Goal: Transaction & Acquisition: Purchase product/service

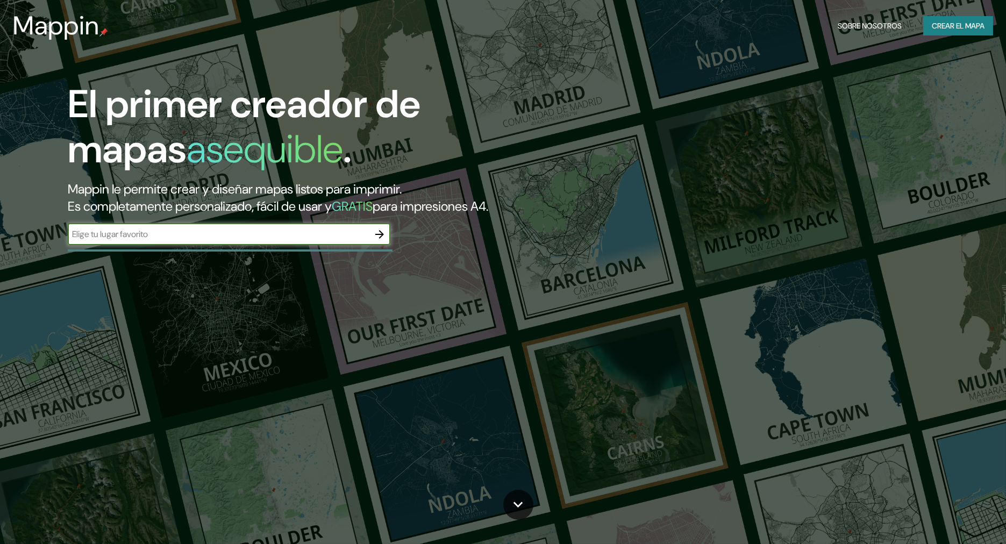
click at [288, 233] on input "text" at bounding box center [218, 234] width 301 height 12
type input "[GEOGRAPHIC_DATA]"
click at [377, 235] on icon "button" at bounding box center [379, 234] width 13 height 13
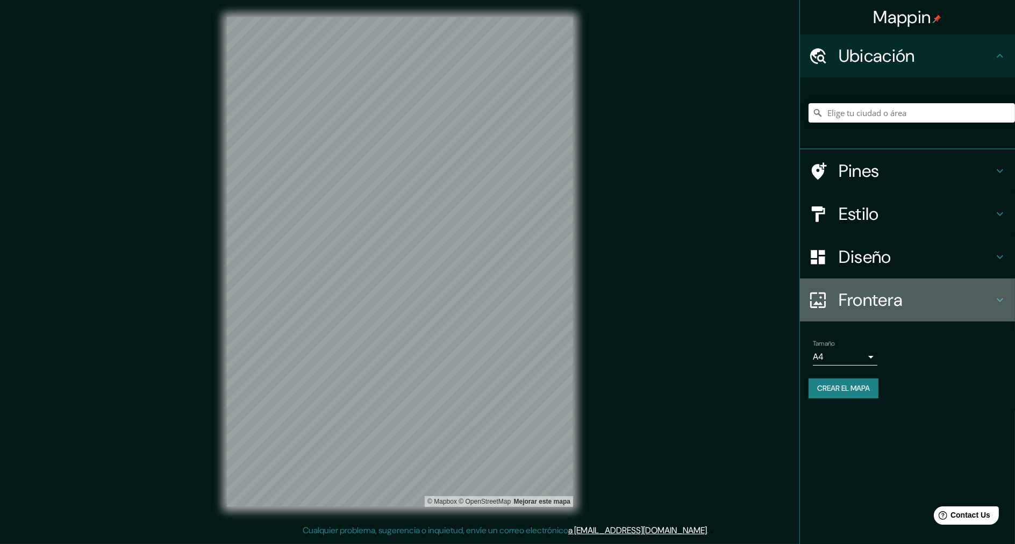
click at [893, 297] on h4 "Frontera" at bounding box center [915, 299] width 155 height 21
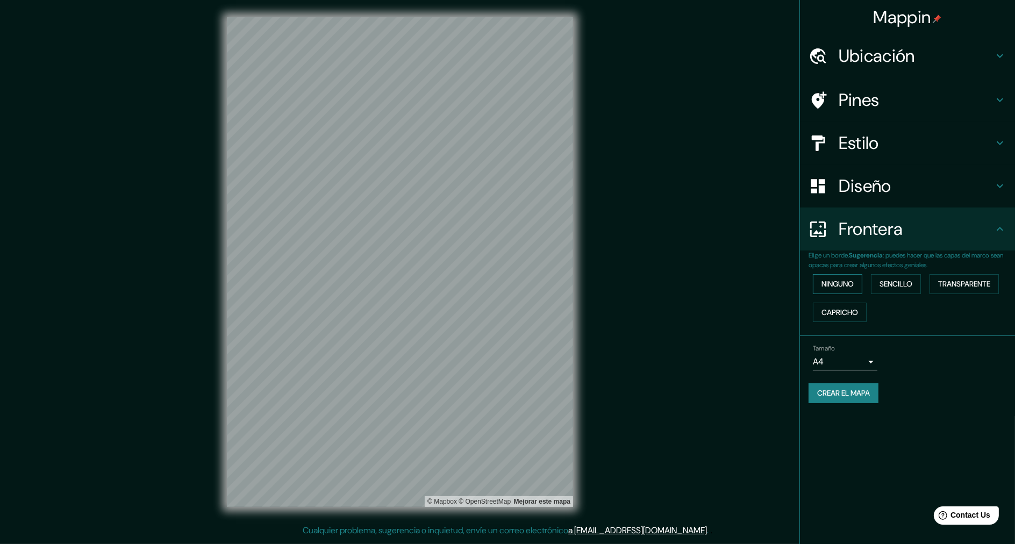
click at [857, 287] on button "Ninguno" at bounding box center [837, 284] width 49 height 20
click at [884, 287] on font "Sencillo" at bounding box center [895, 283] width 33 height 13
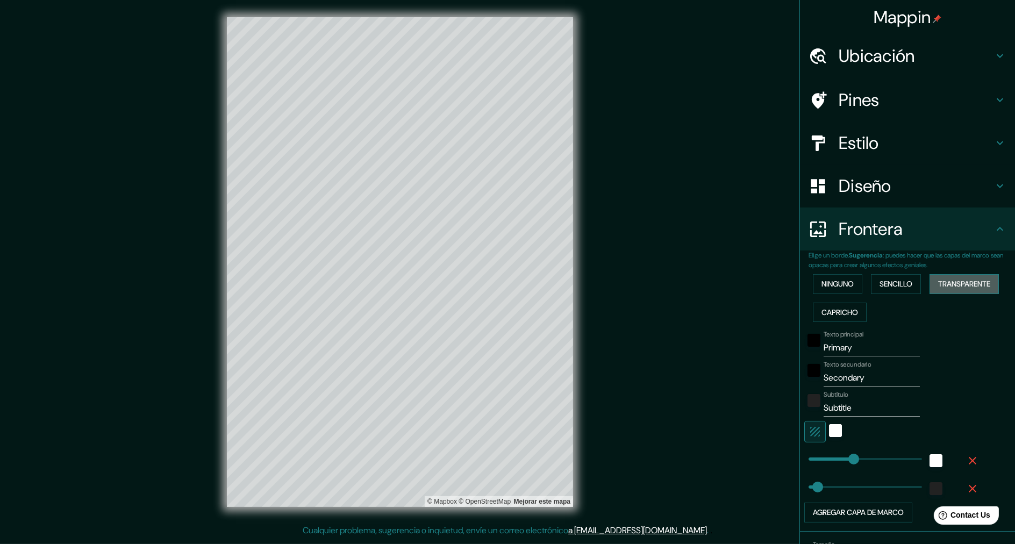
click at [929, 284] on button "Transparente" at bounding box center [963, 284] width 69 height 20
click at [850, 306] on button "Capricho" at bounding box center [840, 313] width 54 height 20
click at [947, 286] on font "Transparente" at bounding box center [964, 283] width 52 height 13
click at [830, 282] on font "Ninguno" at bounding box center [837, 283] width 32 height 13
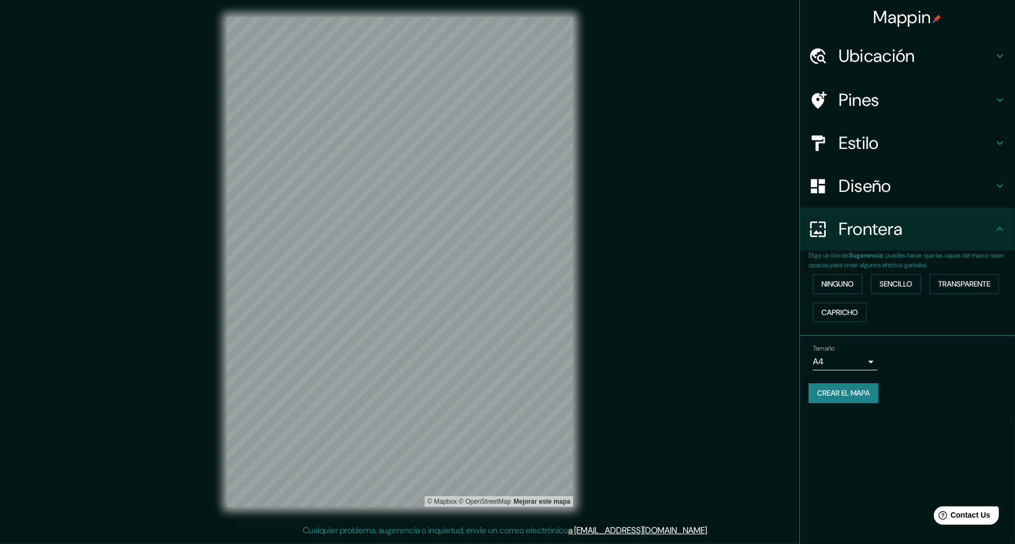
click at [846, 188] on h4 "Diseño" at bounding box center [915, 185] width 155 height 21
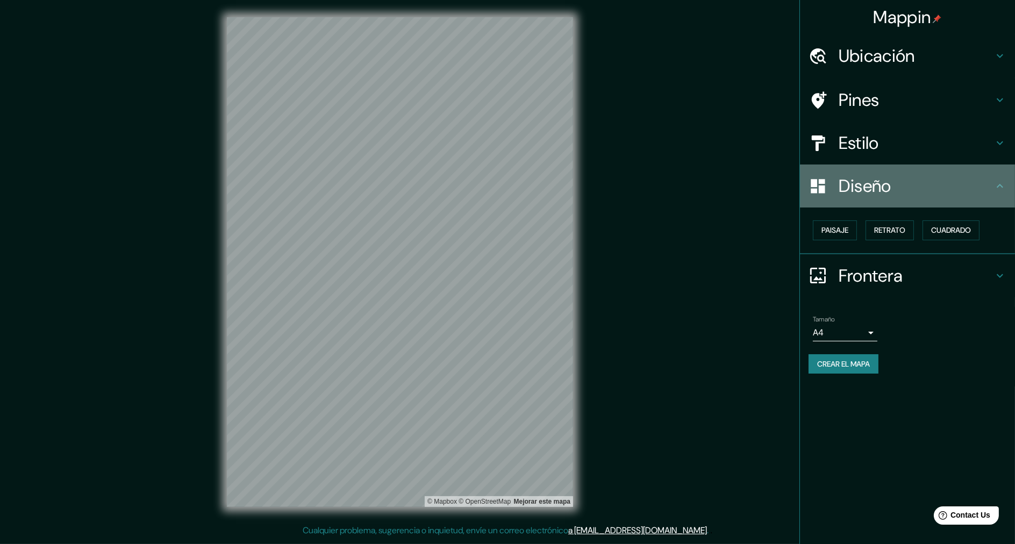
click at [846, 188] on h4 "Diseño" at bounding box center [915, 185] width 155 height 21
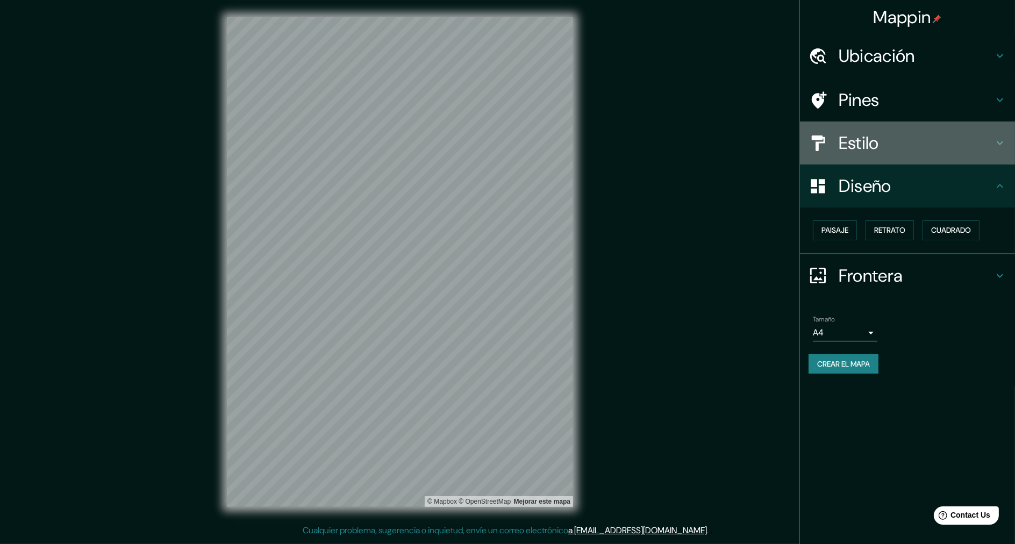
click at [861, 132] on h4 "Estilo" at bounding box center [915, 142] width 155 height 21
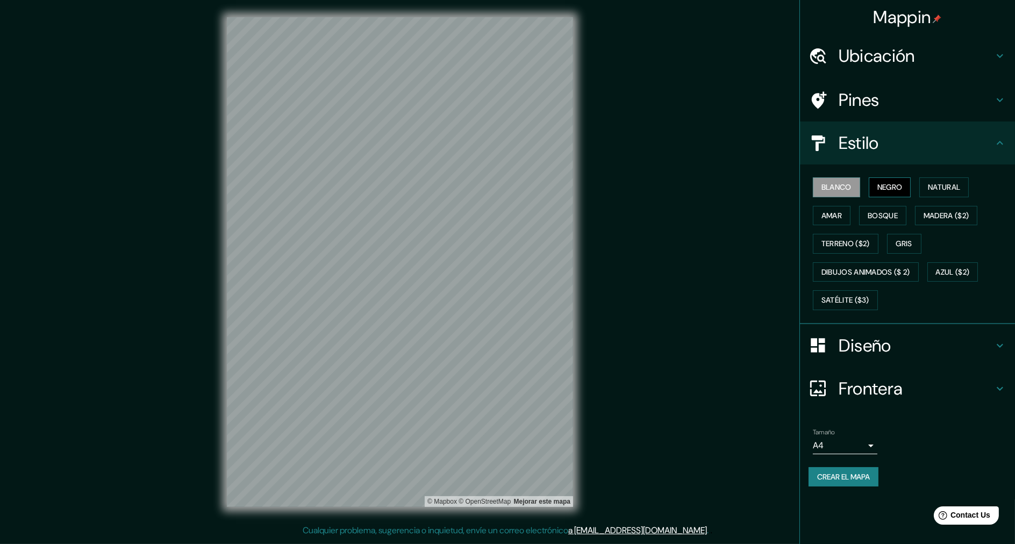
click at [879, 178] on button "Negro" at bounding box center [889, 187] width 42 height 20
click at [850, 189] on font "Blanco" at bounding box center [836, 187] width 30 height 13
click at [943, 215] on font "Madera ($2)" at bounding box center [945, 215] width 45 height 13
click at [835, 187] on font "Blanco" at bounding box center [836, 187] width 30 height 13
click at [850, 149] on h4 "Estilo" at bounding box center [915, 142] width 155 height 21
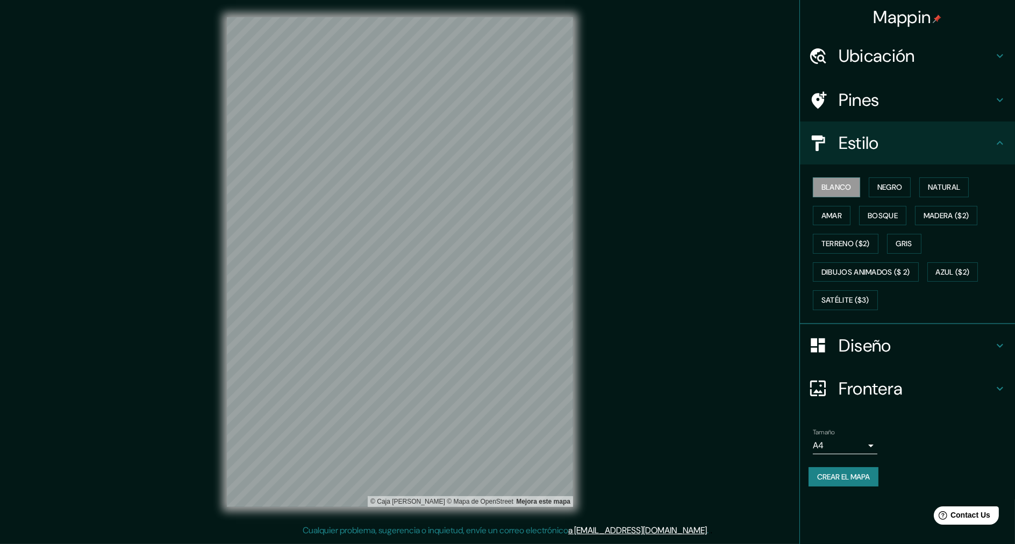
click at [873, 357] on div "Diseño" at bounding box center [907, 345] width 215 height 43
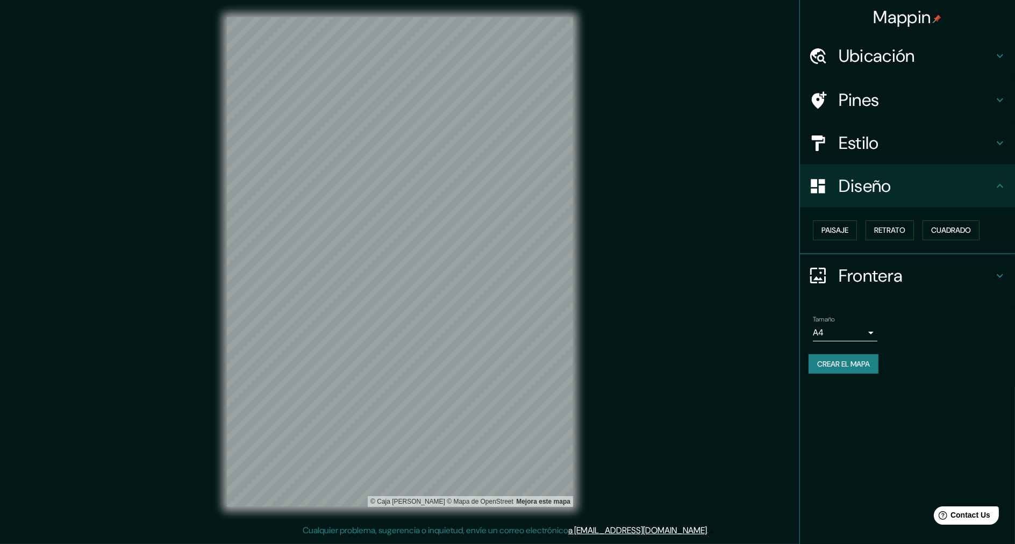
click at [885, 274] on h4 "Frontera" at bounding box center [915, 275] width 155 height 21
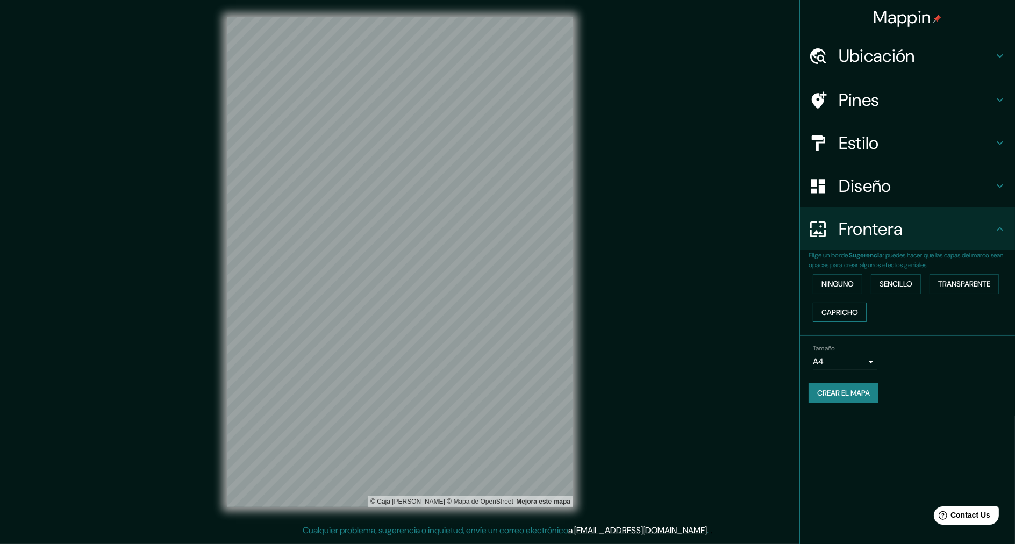
click at [852, 315] on font "Capricho" at bounding box center [839, 312] width 37 height 13
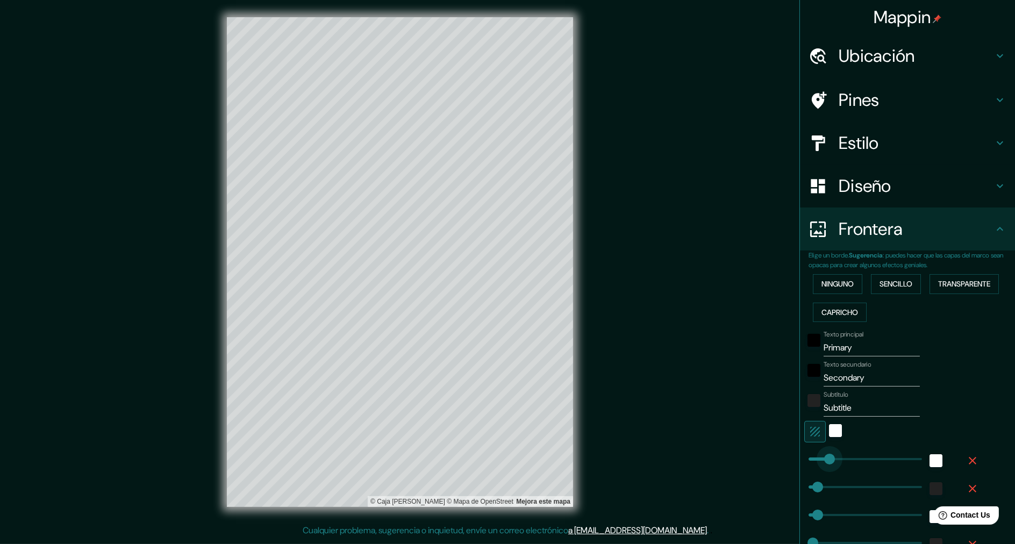
type input "0"
drag, startPoint x: 837, startPoint y: 462, endPoint x: 792, endPoint y: 447, distance: 47.3
type input "51"
type input "26"
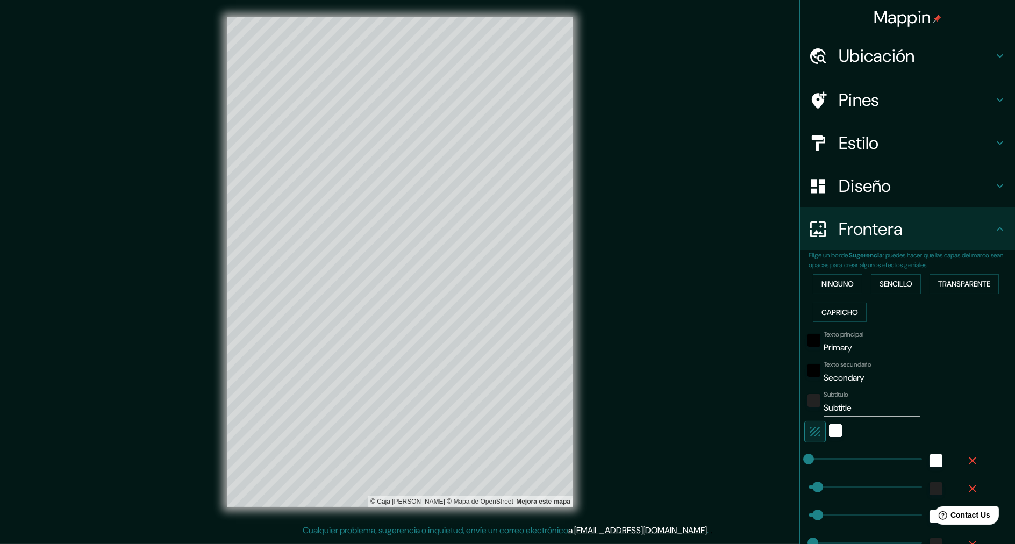
click at [834, 351] on input "Primary" at bounding box center [871, 347] width 96 height 17
type input "51"
type input "26"
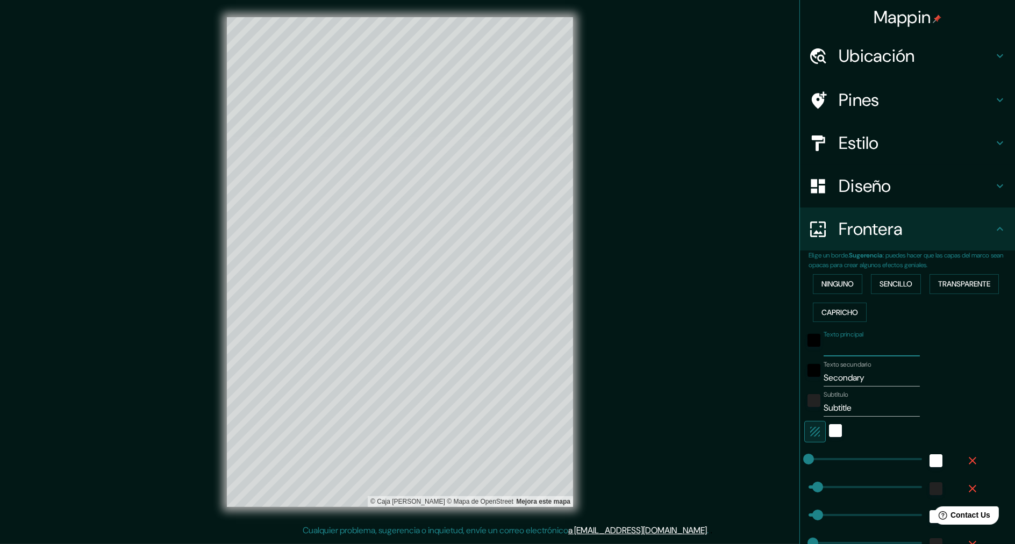
click at [831, 383] on input "Secondary" at bounding box center [871, 377] width 96 height 17
click at [830, 383] on input "Secondary" at bounding box center [871, 377] width 96 height 17
type input "51"
type input "26"
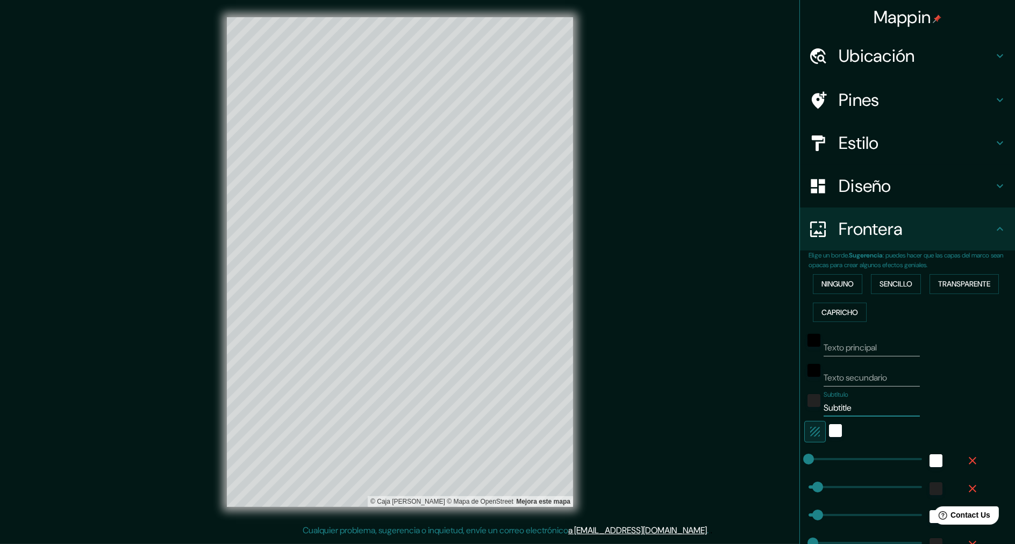
click at [830, 407] on input "Subtitle" at bounding box center [871, 407] width 96 height 17
type input "51"
type input "26"
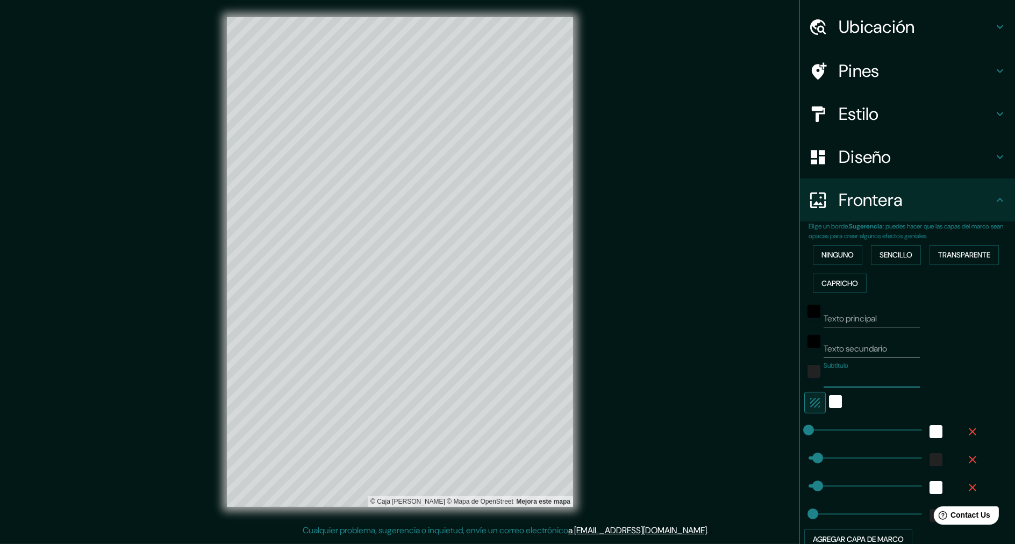
scroll to position [121, 0]
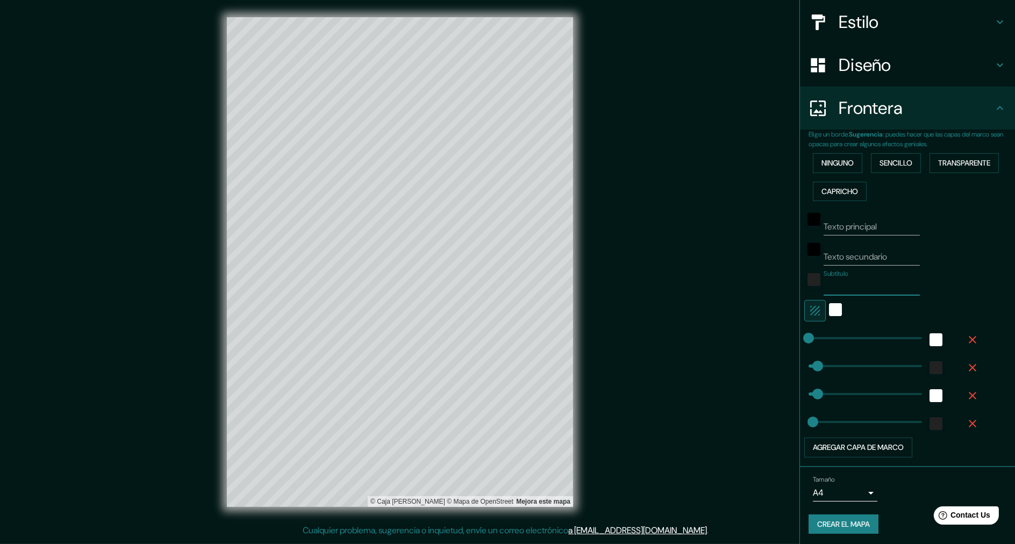
type input "51"
type input "643"
drag, startPoint x: 798, startPoint y: 341, endPoint x: 931, endPoint y: 334, distance: 134.0
type input "51"
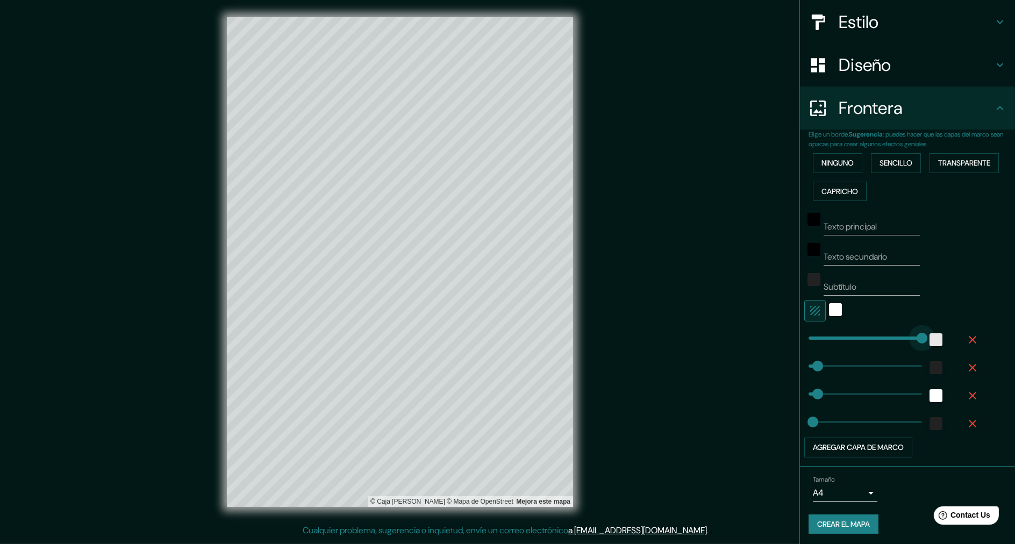
type input "26"
click at [886, 166] on font "Sencillo" at bounding box center [895, 162] width 33 height 13
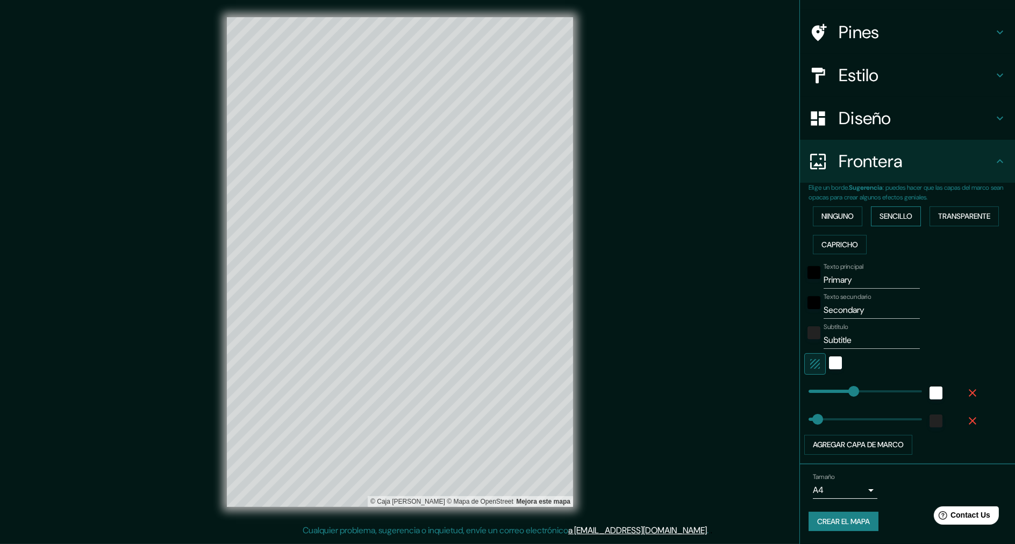
scroll to position [65, 0]
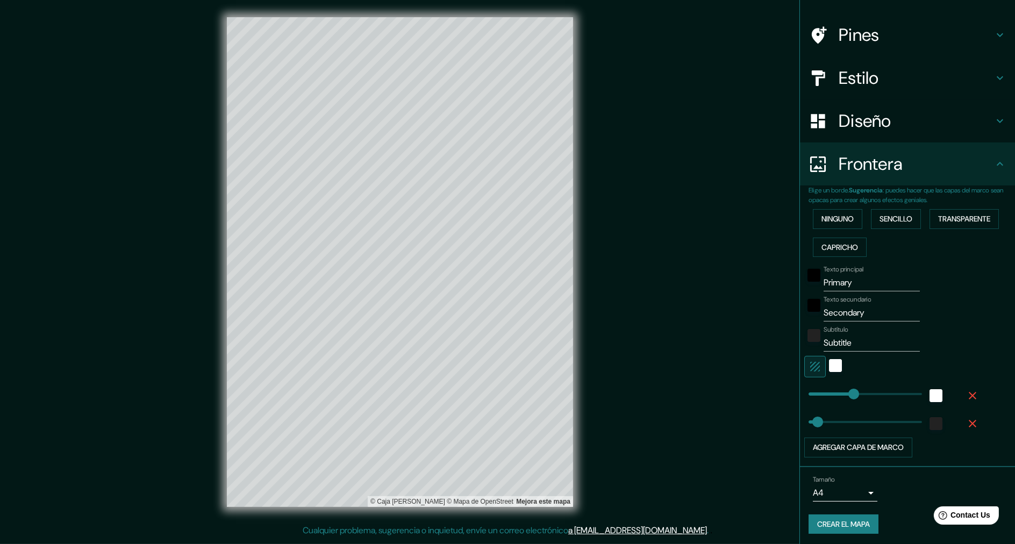
click at [829, 306] on input "Secondary" at bounding box center [871, 312] width 96 height 17
drag, startPoint x: 829, startPoint y: 306, endPoint x: 828, endPoint y: 298, distance: 8.1
click at [829, 301] on div "Texto secundario Secondary" at bounding box center [871, 309] width 96 height 26
type input "257"
type input "51"
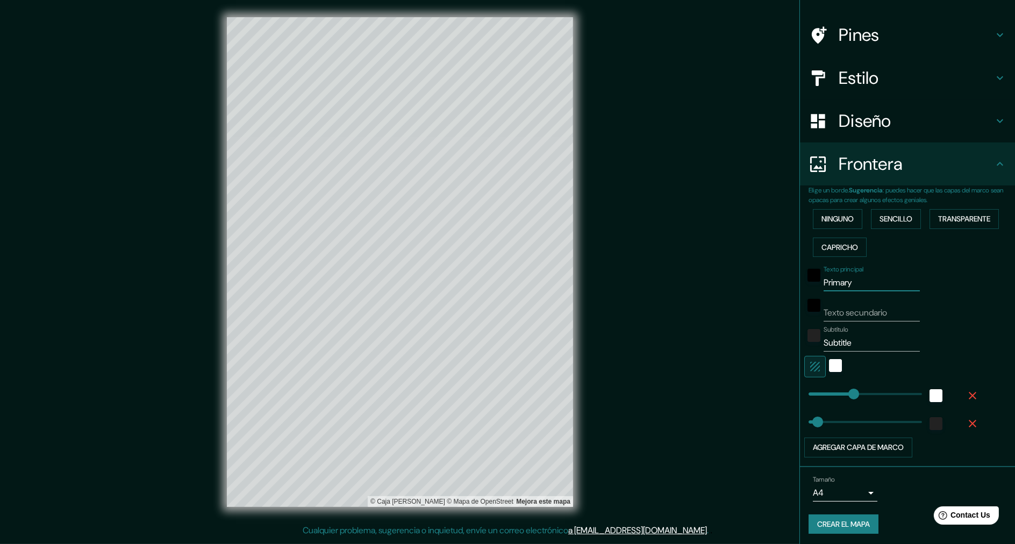
click at [823, 281] on input "Primary" at bounding box center [871, 282] width 96 height 17
type input "257"
type input "51"
click at [834, 340] on input "Subtitle" at bounding box center [871, 342] width 96 height 17
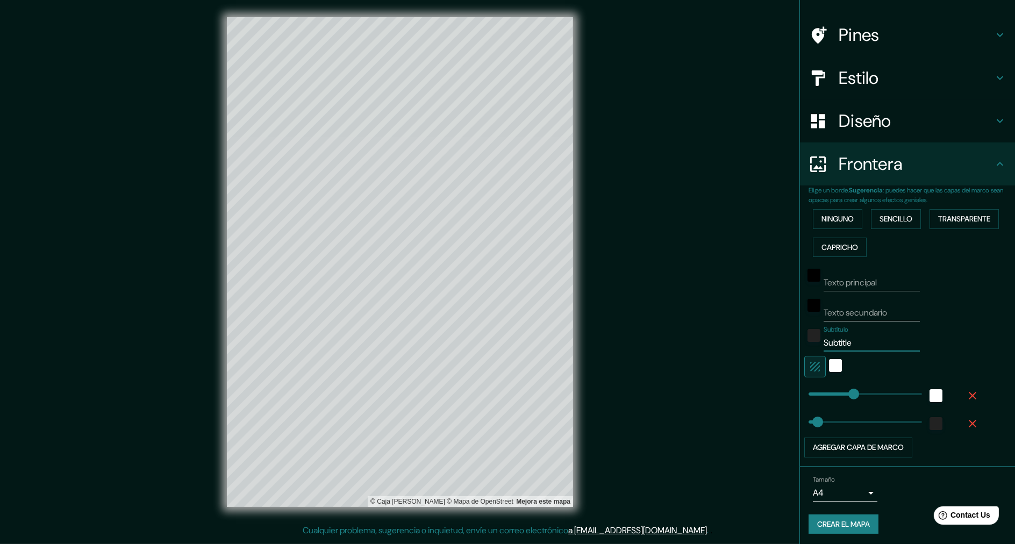
click at [834, 340] on input "Subtitle" at bounding box center [871, 342] width 96 height 17
type input "257"
type input "51"
type input "257"
click at [829, 367] on div "Blanco" at bounding box center [835, 365] width 13 height 13
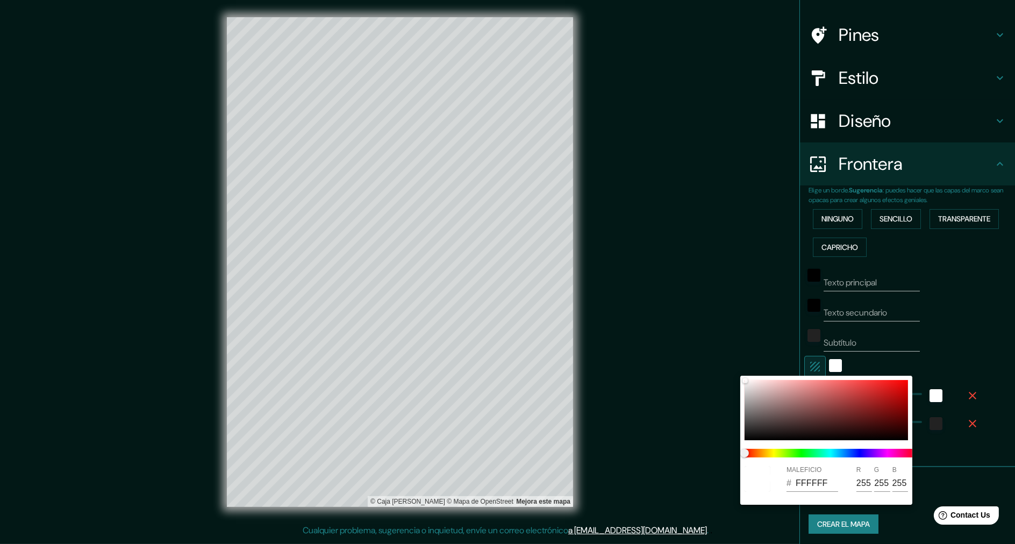
click at [810, 367] on div at bounding box center [507, 272] width 1015 height 544
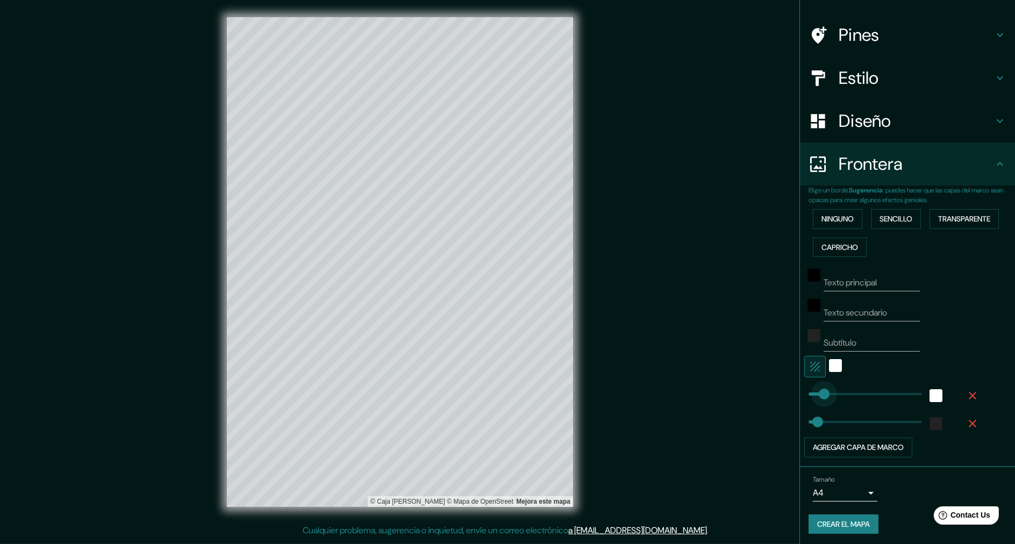
type input "0"
drag, startPoint x: 815, startPoint y: 390, endPoint x: 789, endPoint y: 393, distance: 25.4
type input "51"
type input "Subtitle"
type input "51"
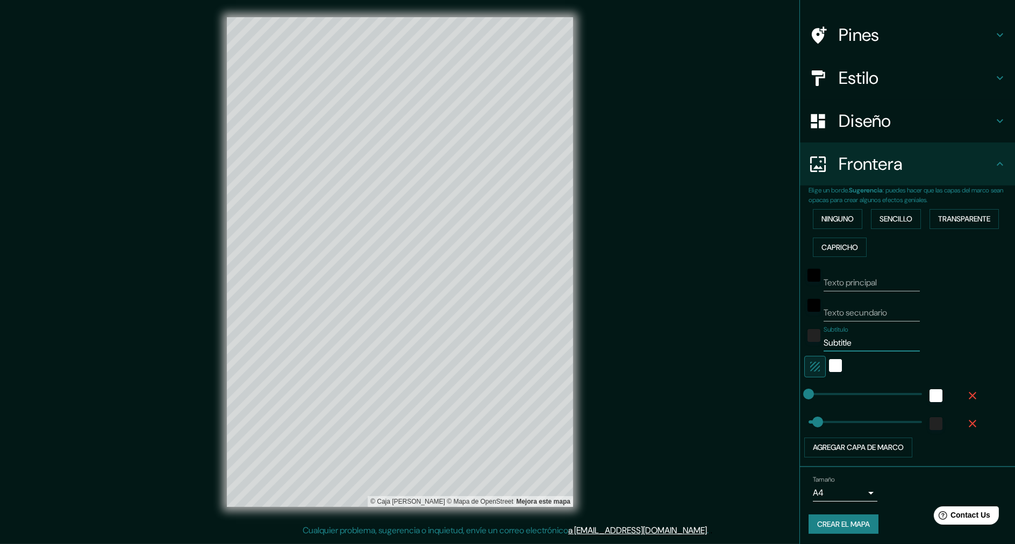
type input "Subtitle"
type input "73"
type input "51"
type input "134"
drag, startPoint x: 814, startPoint y: 393, endPoint x: 823, endPoint y: 393, distance: 9.1
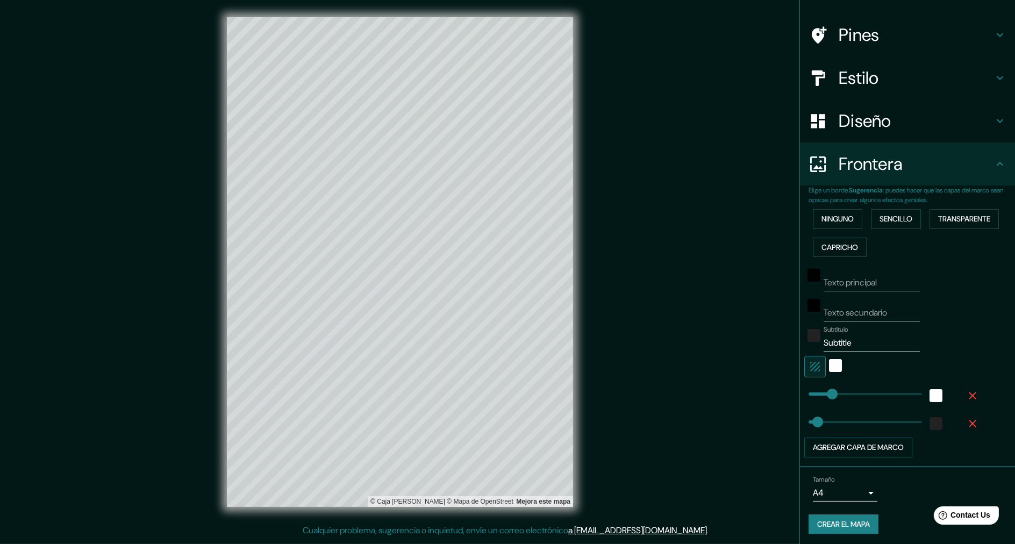
click at [827, 393] on span at bounding box center [832, 394] width 11 height 11
type input "51"
click at [966, 391] on icon "button" at bounding box center [972, 395] width 13 height 13
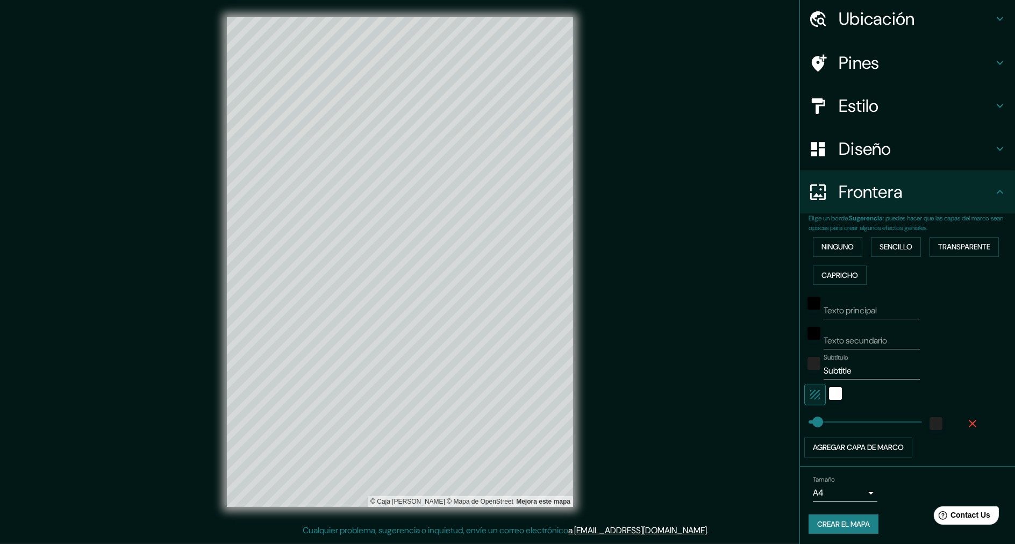
type input "51"
click at [966, 422] on icon "button" at bounding box center [972, 423] width 13 height 13
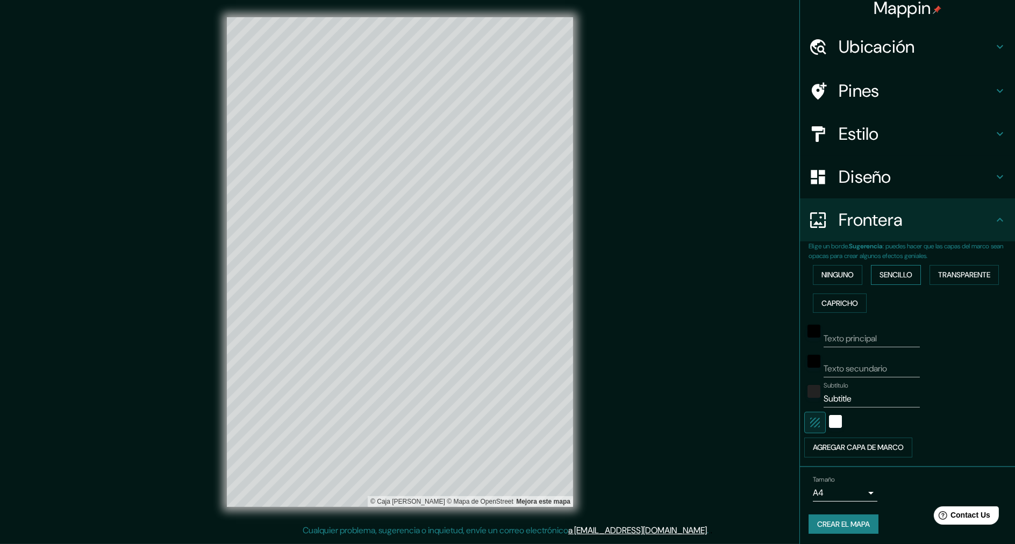
click at [901, 272] on font "Sencillo" at bounding box center [895, 274] width 33 height 13
click at [824, 392] on input "Subtitle" at bounding box center [871, 398] width 96 height 17
type input "51"
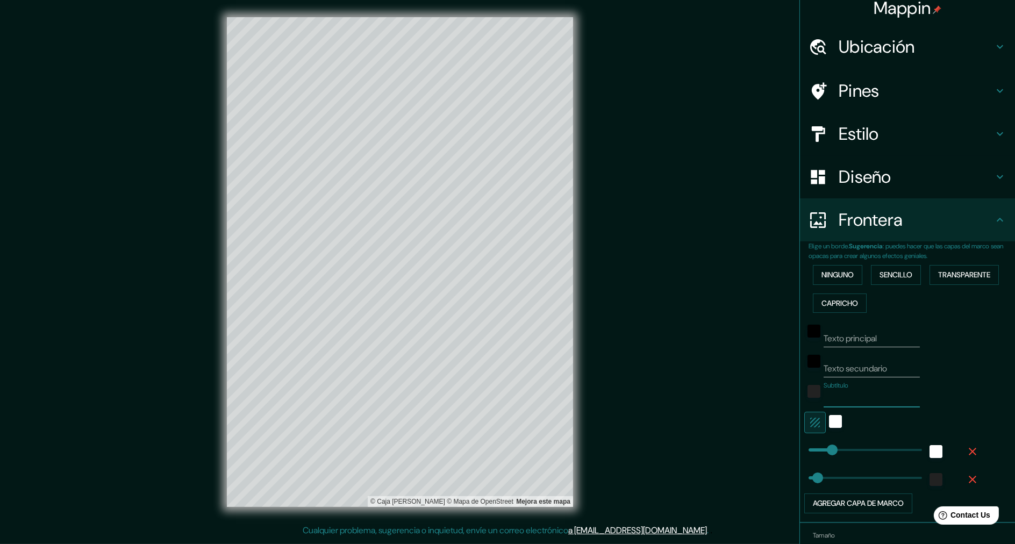
click at [841, 340] on input "Texto principal" at bounding box center [871, 338] width 96 height 17
click at [843, 362] on input "Texto secundario" at bounding box center [871, 368] width 96 height 17
drag, startPoint x: 966, startPoint y: 371, endPoint x: 846, endPoint y: 371, distance: 119.8
click at [963, 371] on div "Texto secundario" at bounding box center [892, 364] width 176 height 26
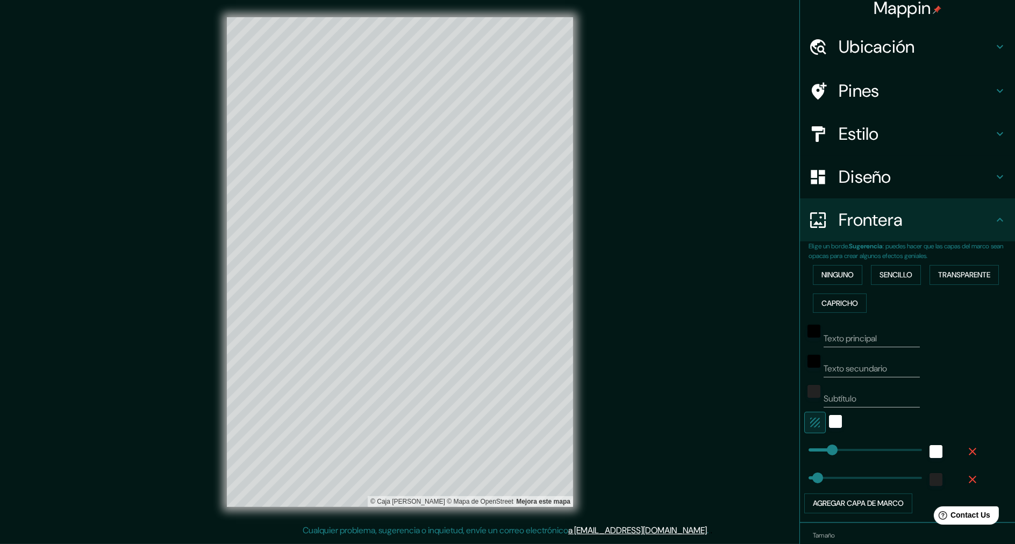
drag, startPoint x: 663, startPoint y: 379, endPoint x: 717, endPoint y: 379, distance: 53.7
click at [665, 379] on div "Mappin Ubicación Pines Estilo Diseño Frontera Elige un borde. Sugerencia : pued…" at bounding box center [507, 270] width 1015 height 541
click at [848, 179] on h4 "Diseño" at bounding box center [915, 176] width 155 height 21
type input "51"
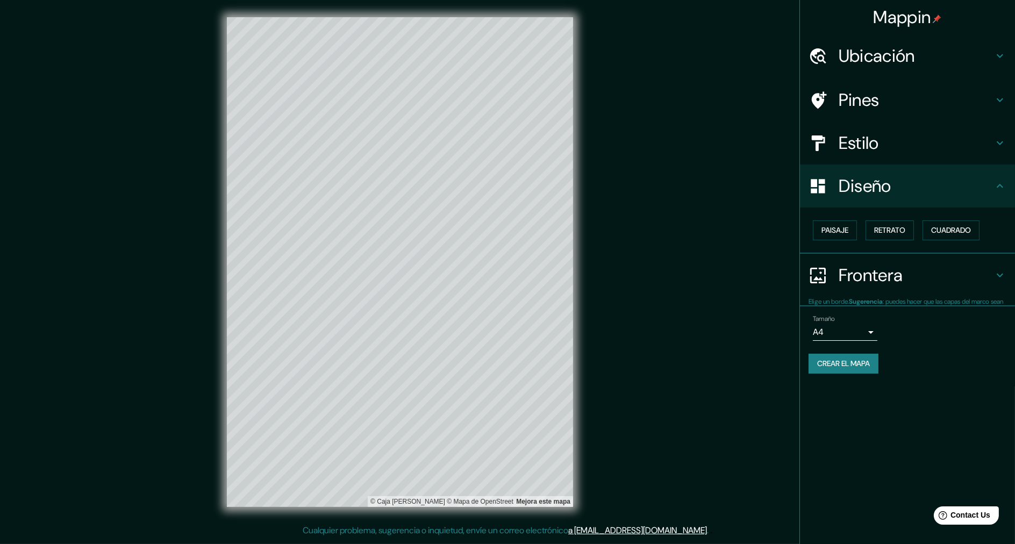
scroll to position [0, 0]
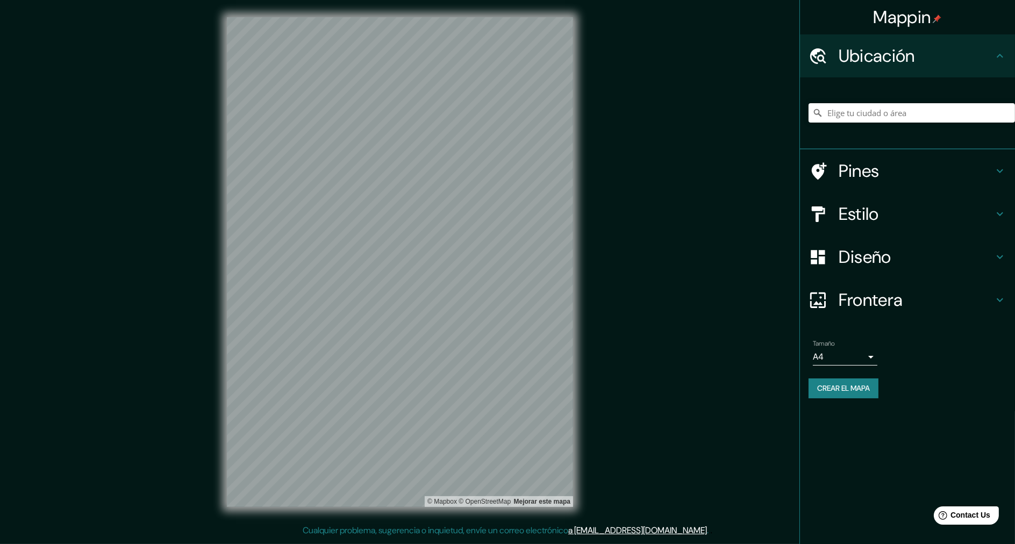
click at [528, 377] on div "© Mapbox © OpenStreetMap Mejorar este mapa" at bounding box center [400, 262] width 380 height 524
